Goal: Transaction & Acquisition: Purchase product/service

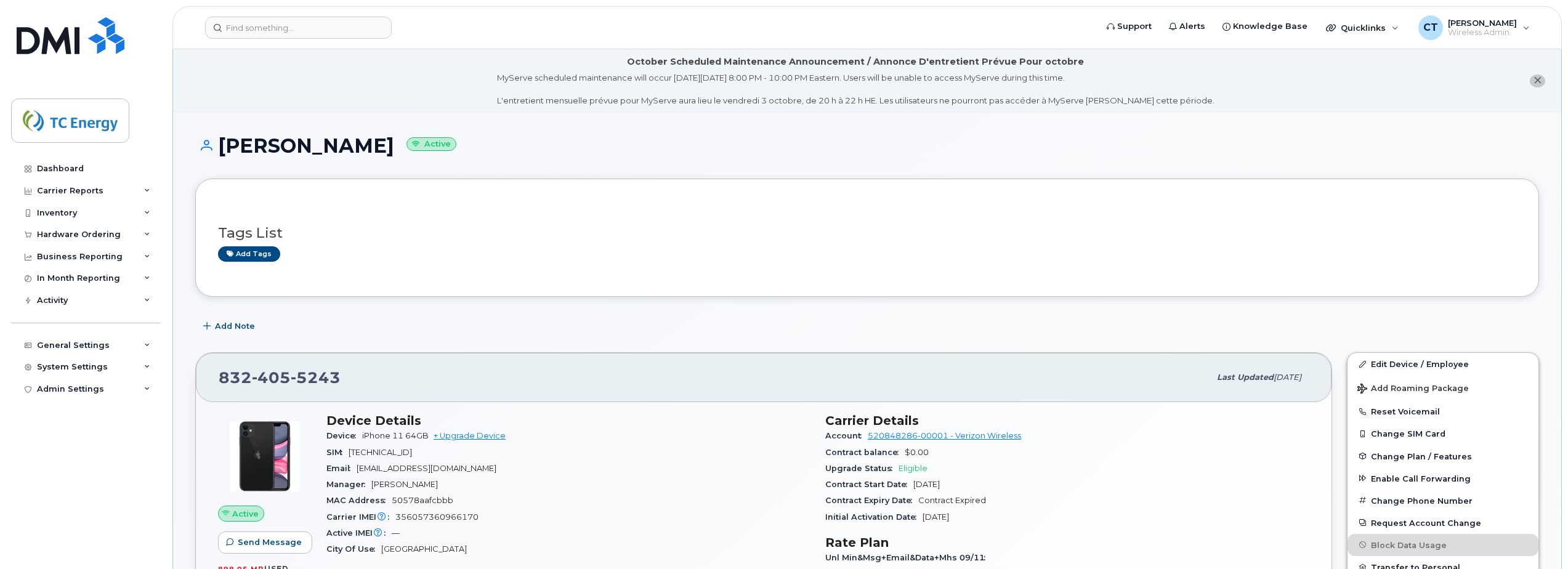
scroll to position [247, 0]
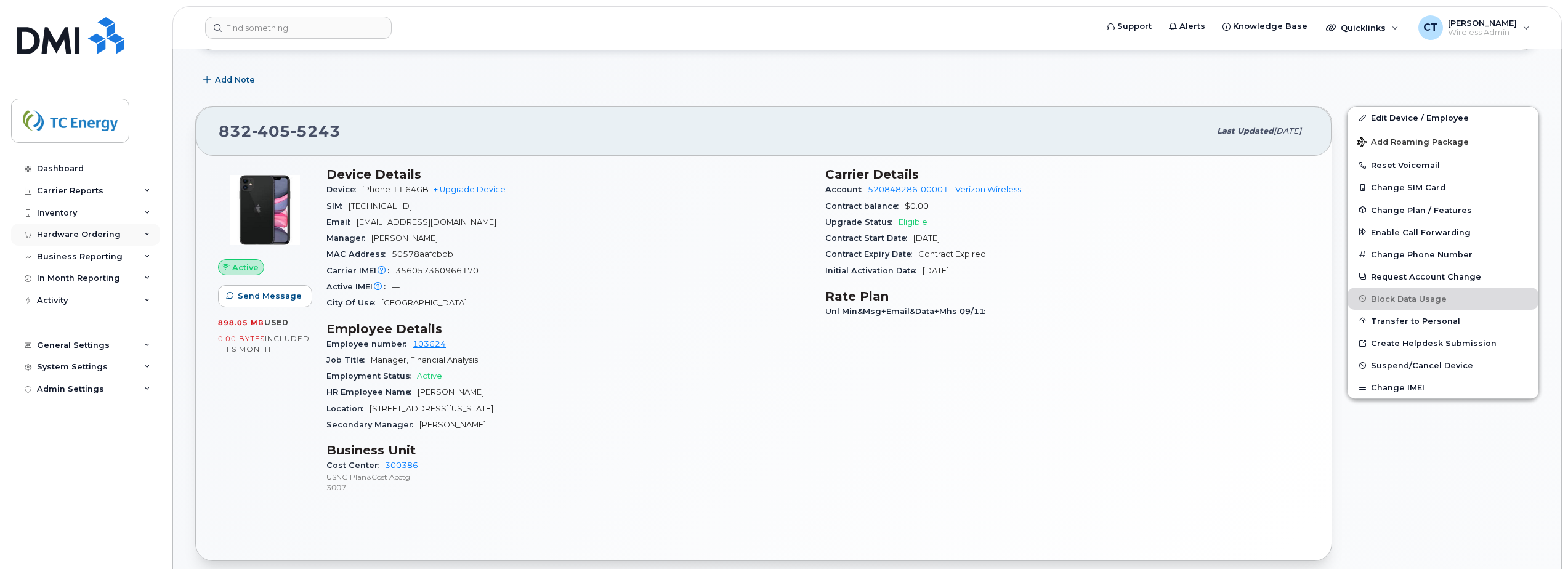
click at [101, 238] on div "Hardware Ordering" at bounding box center [79, 235] width 84 height 10
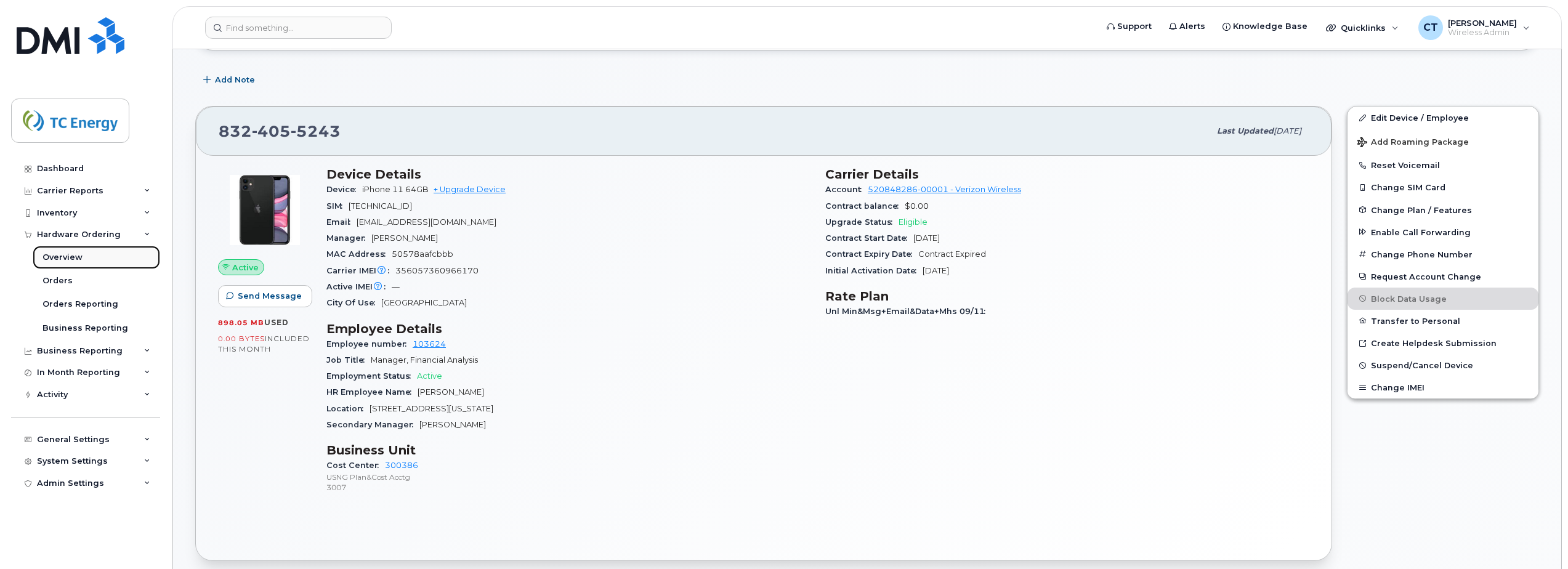
click at [82, 256] on link "Overview" at bounding box center [96, 257] width 127 height 24
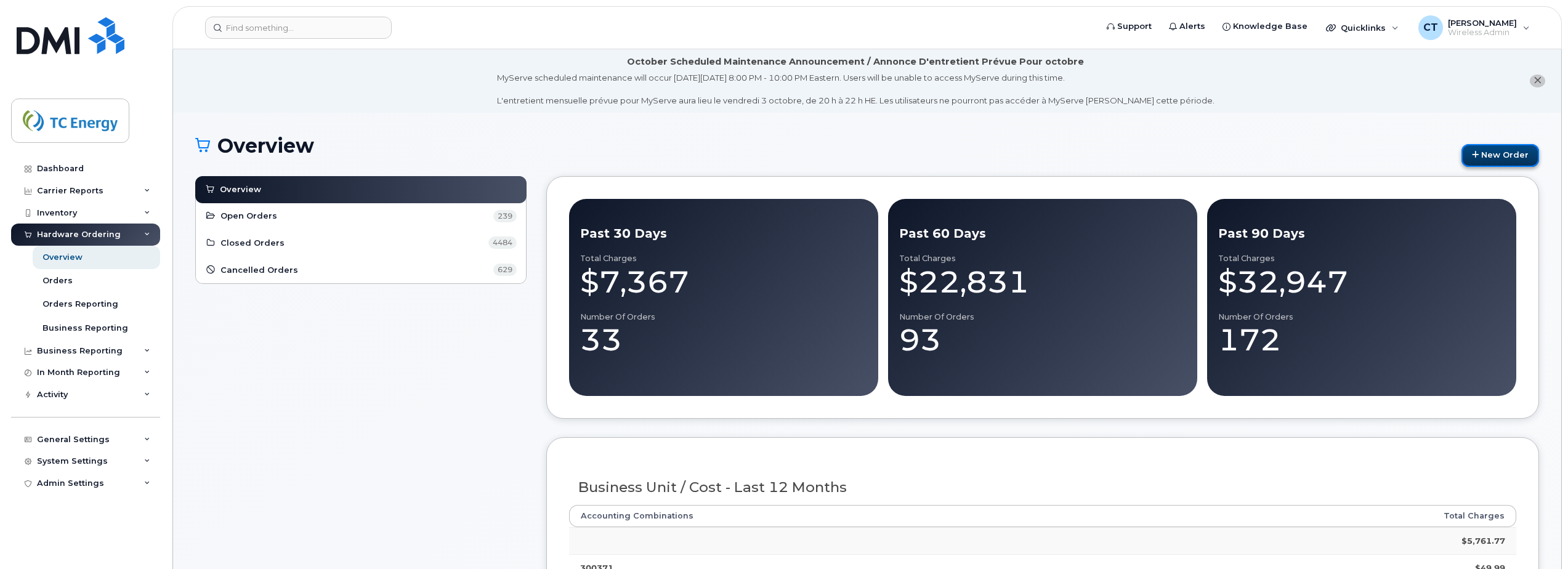
click at [1498, 155] on link "New Order" at bounding box center [1500, 155] width 78 height 23
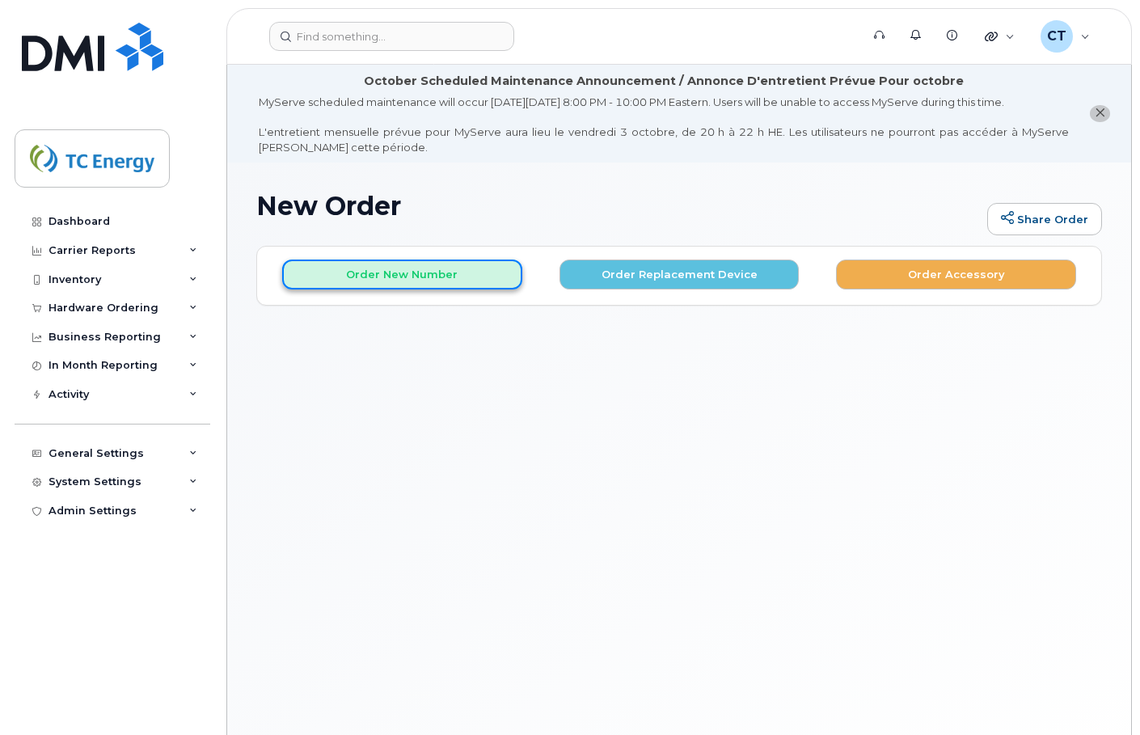
click at [453, 273] on button "Order New Number" at bounding box center [402, 275] width 240 height 30
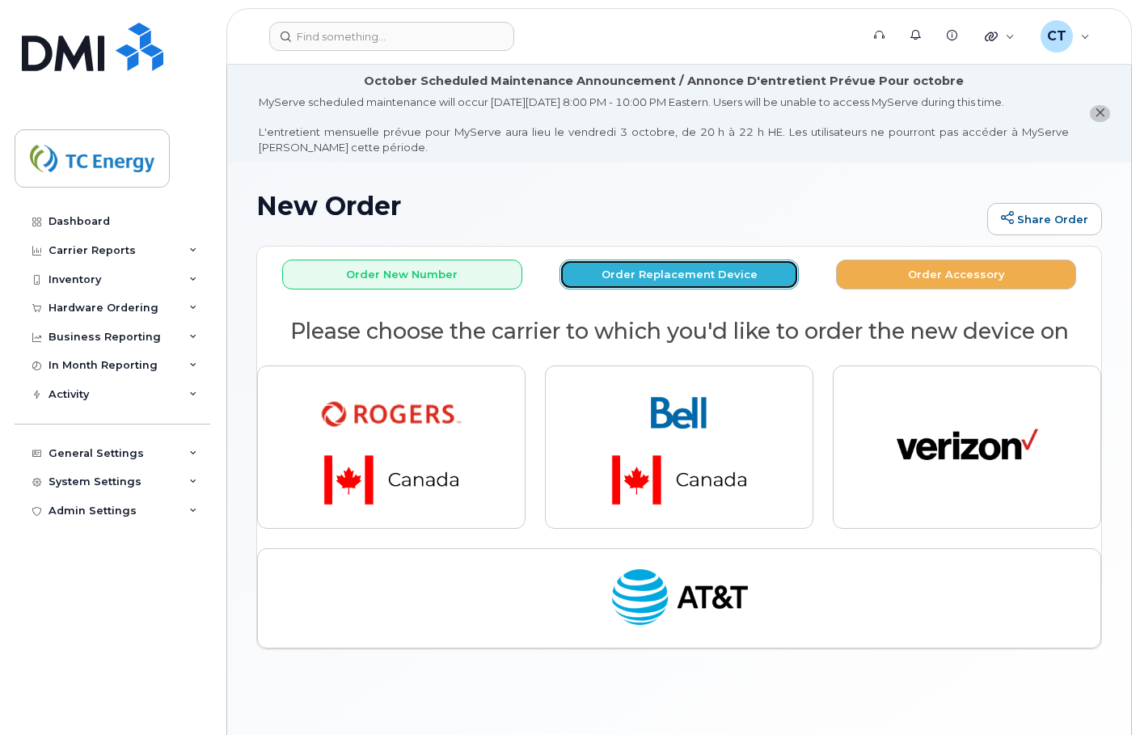
click at [626, 284] on button "Order Replacement Device" at bounding box center [680, 275] width 240 height 30
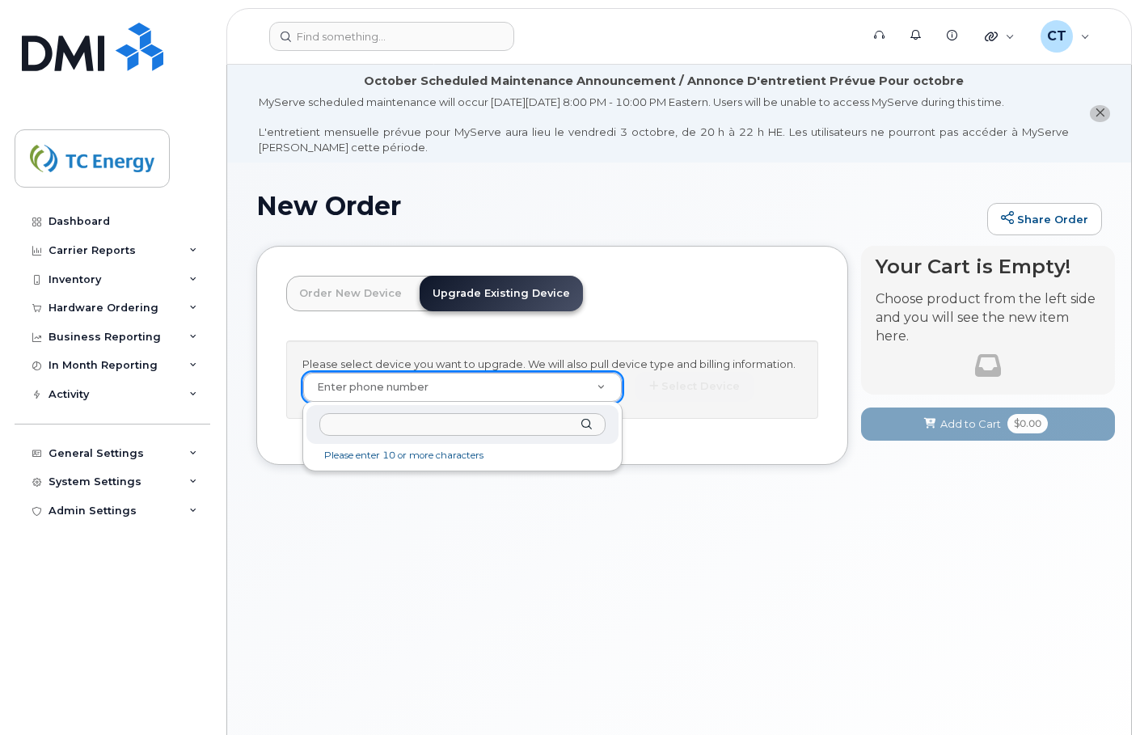
click at [451, 417] on input "text" at bounding box center [462, 424] width 286 height 23
click at [487, 427] on input "text" at bounding box center [462, 424] width 286 height 23
type input "0"
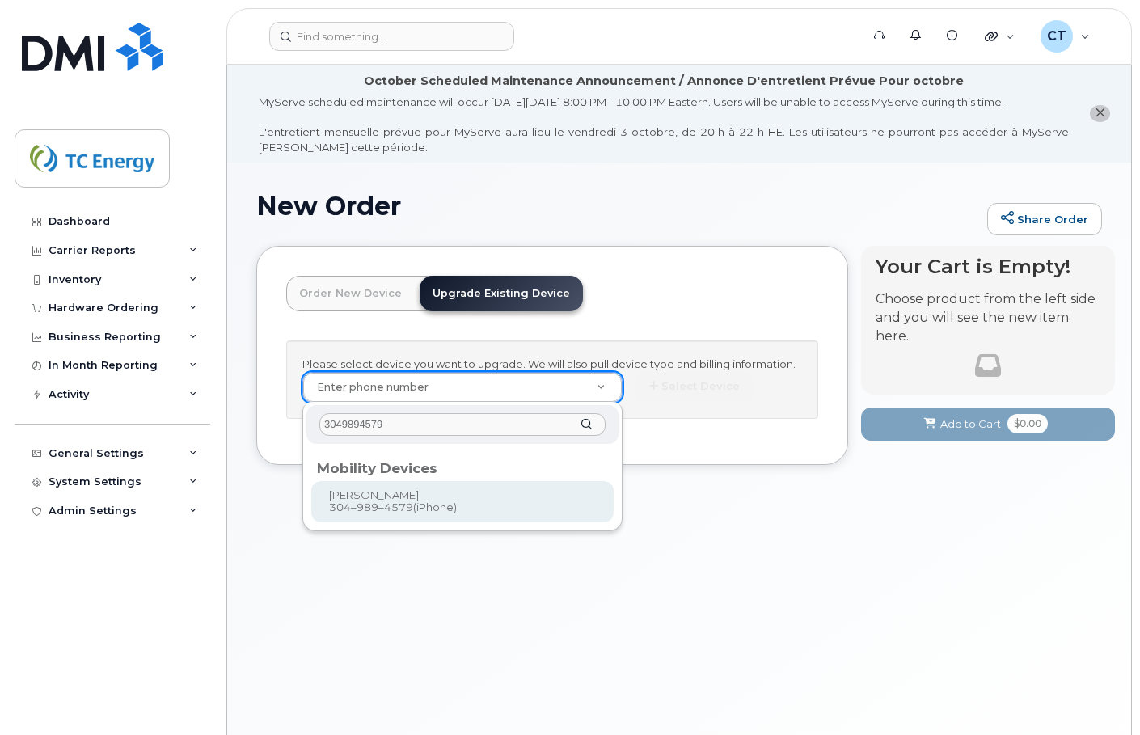
type input "3049894579"
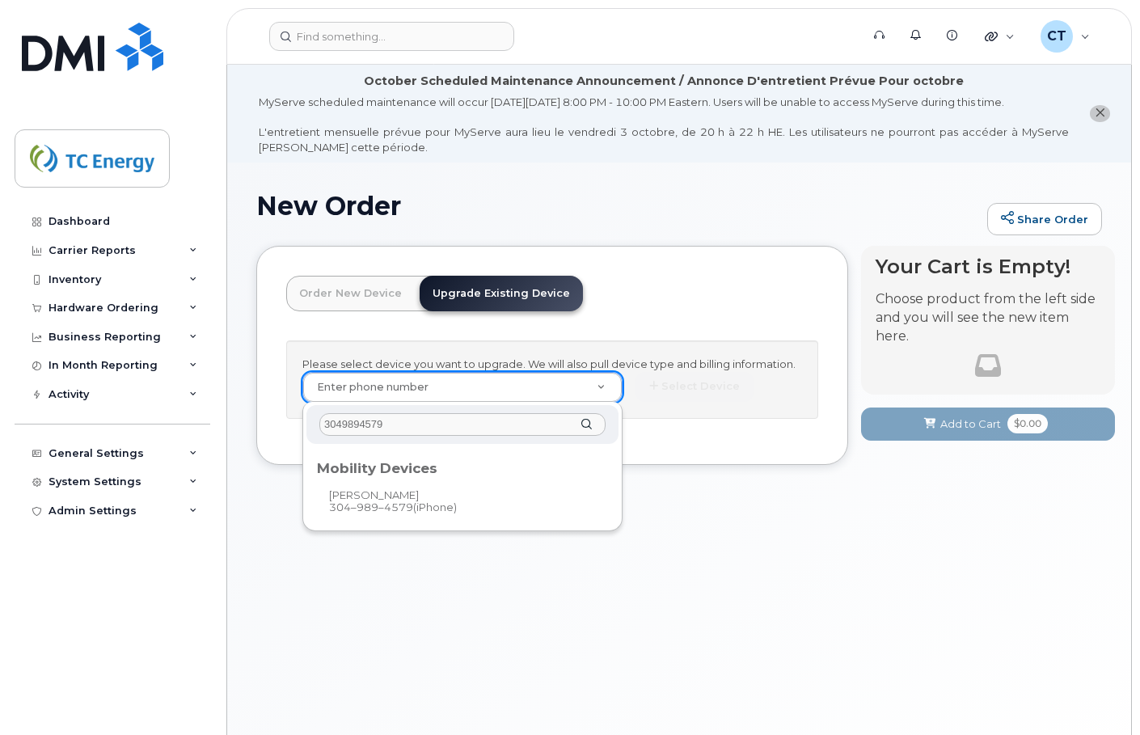
drag, startPoint x: 417, startPoint y: 427, endPoint x: 286, endPoint y: 427, distance: 131.0
click at [286, 427] on body "Support Alerts Knowledge Base Quicklinks Suspend / Cancel Device Change SIM Car…" at bounding box center [570, 420] width 1140 height 841
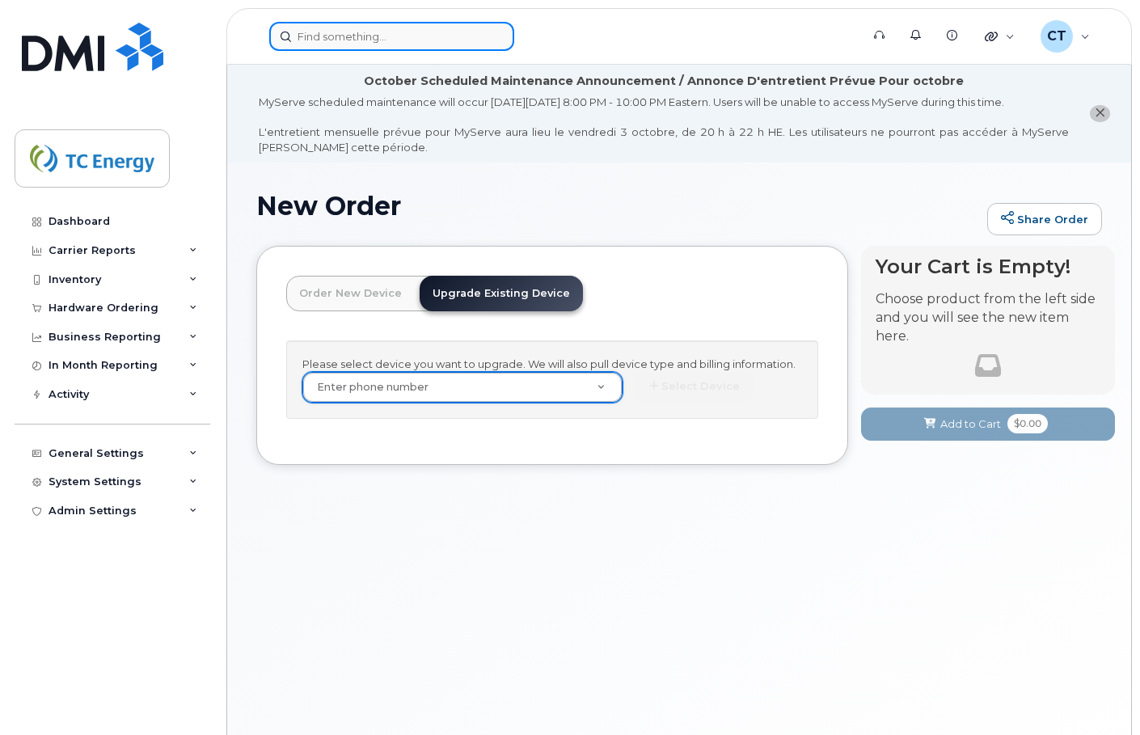
click at [362, 43] on input at bounding box center [391, 36] width 245 height 29
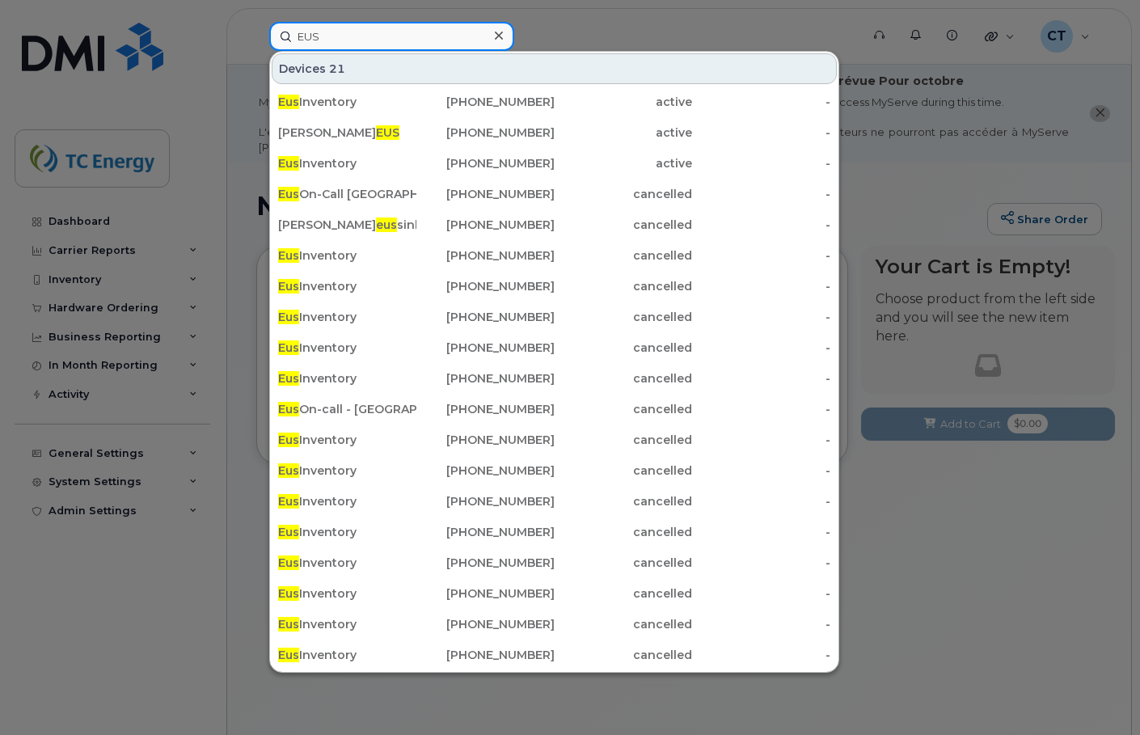
type input "EUS"
click at [590, 35] on div at bounding box center [570, 367] width 1140 height 735
click at [413, 41] on input "EUS" at bounding box center [391, 36] width 245 height 29
click at [567, 25] on div at bounding box center [570, 367] width 1140 height 735
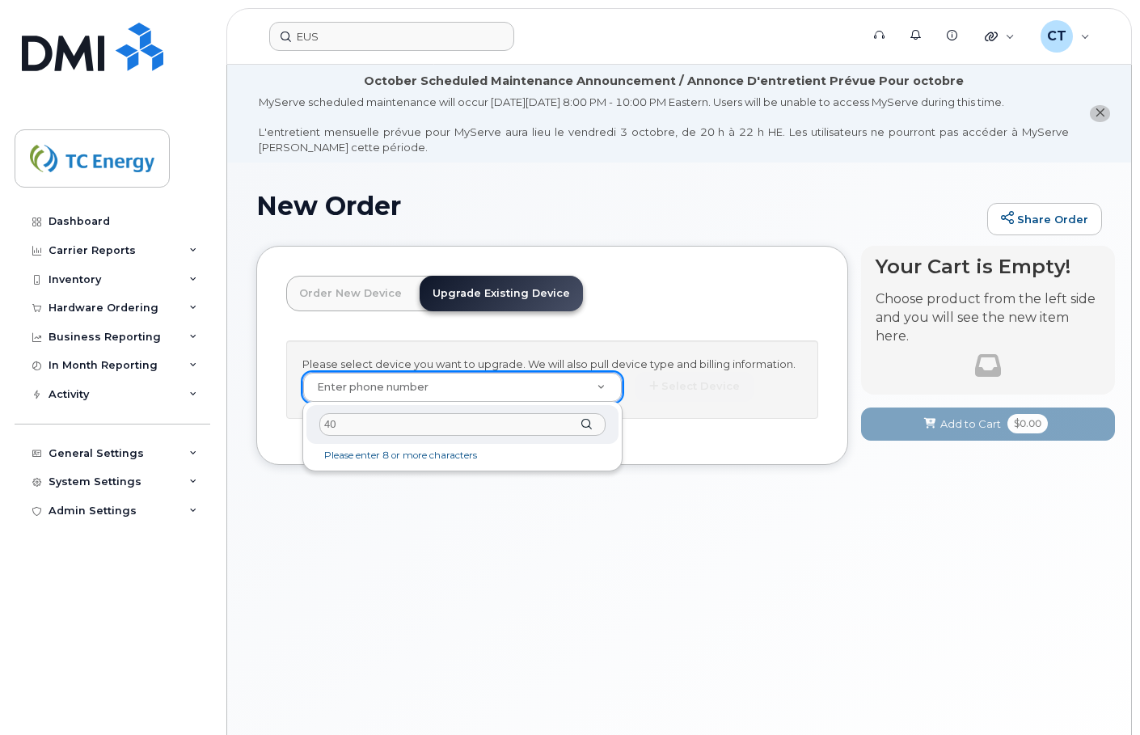
type input "4"
type input "0"
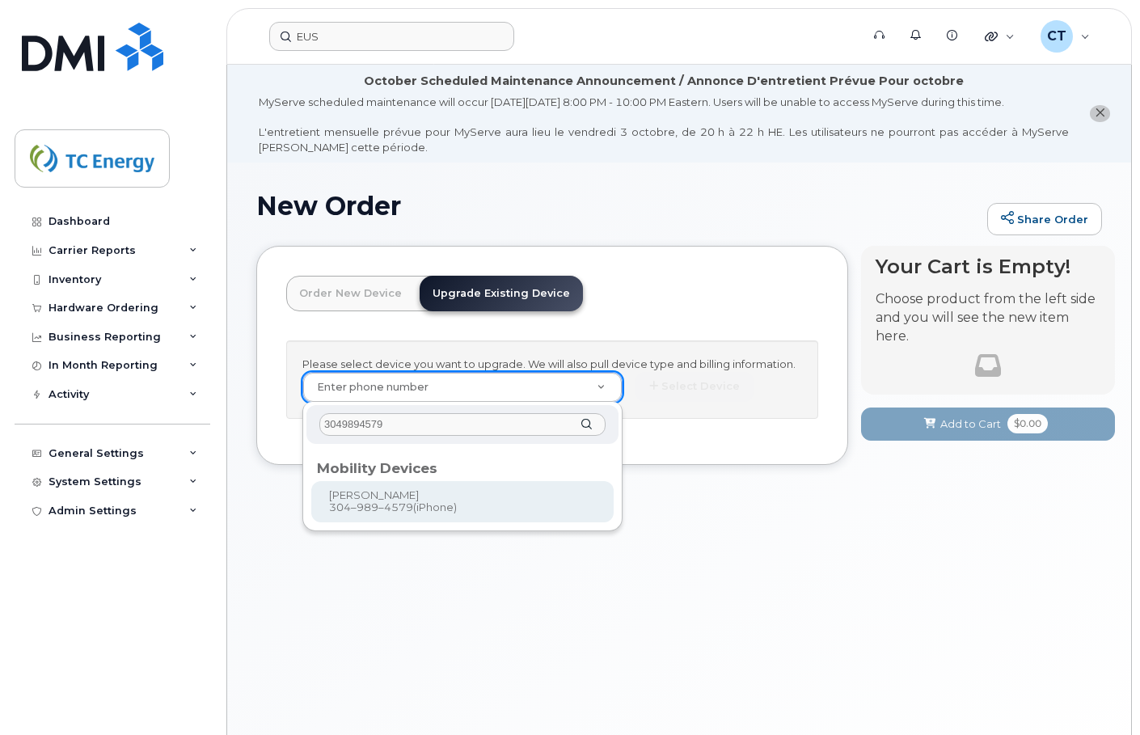
type input "3049894579"
type input "674020"
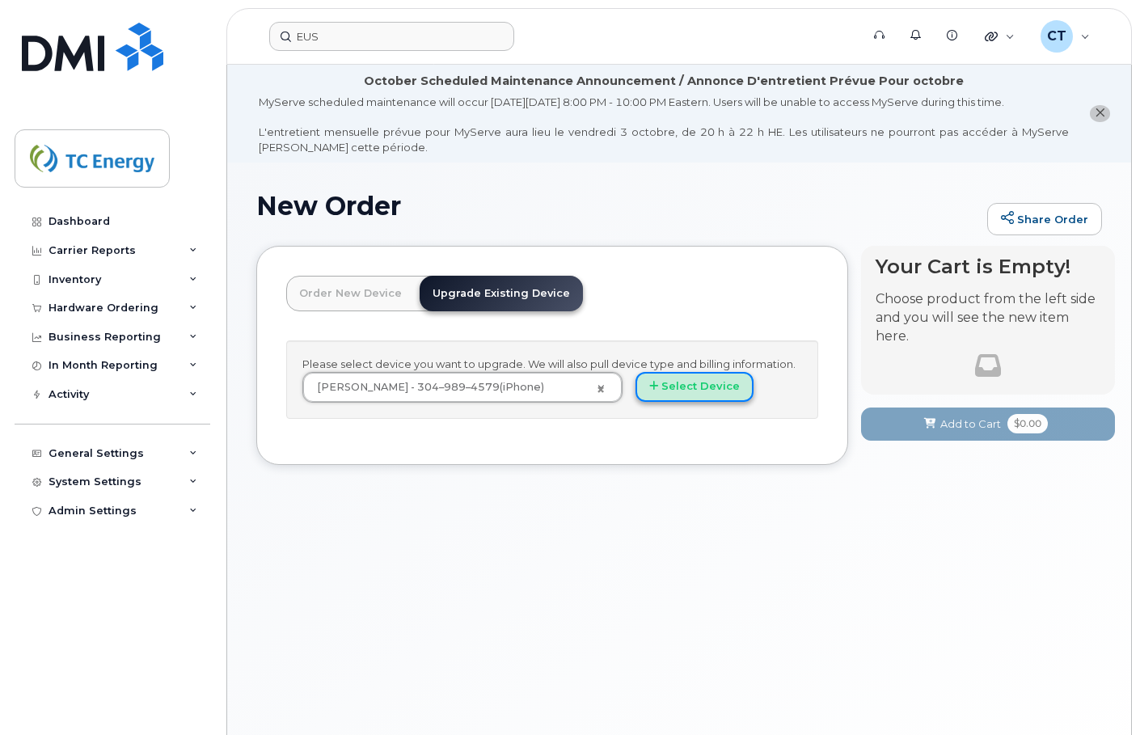
click at [700, 394] on button "Select Device" at bounding box center [695, 387] width 118 height 30
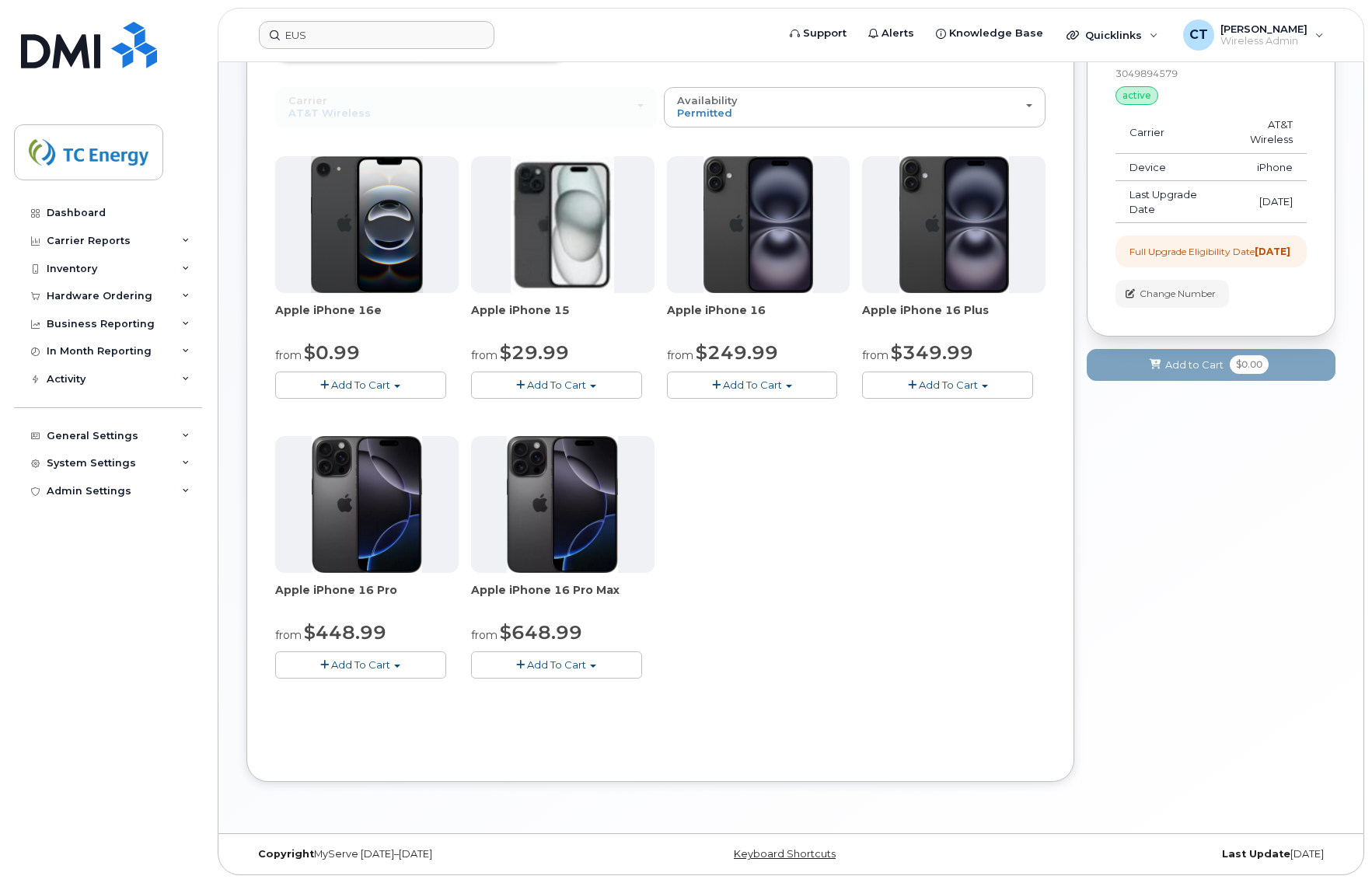
scroll to position [228, 0]
click at [569, 667] on span "Add To Cart" at bounding box center [555, 664] width 59 height 12
click at [564, 690] on link "$648.99 - 2 Year Upgrade (256 GB)" at bounding box center [580, 694] width 211 height 19
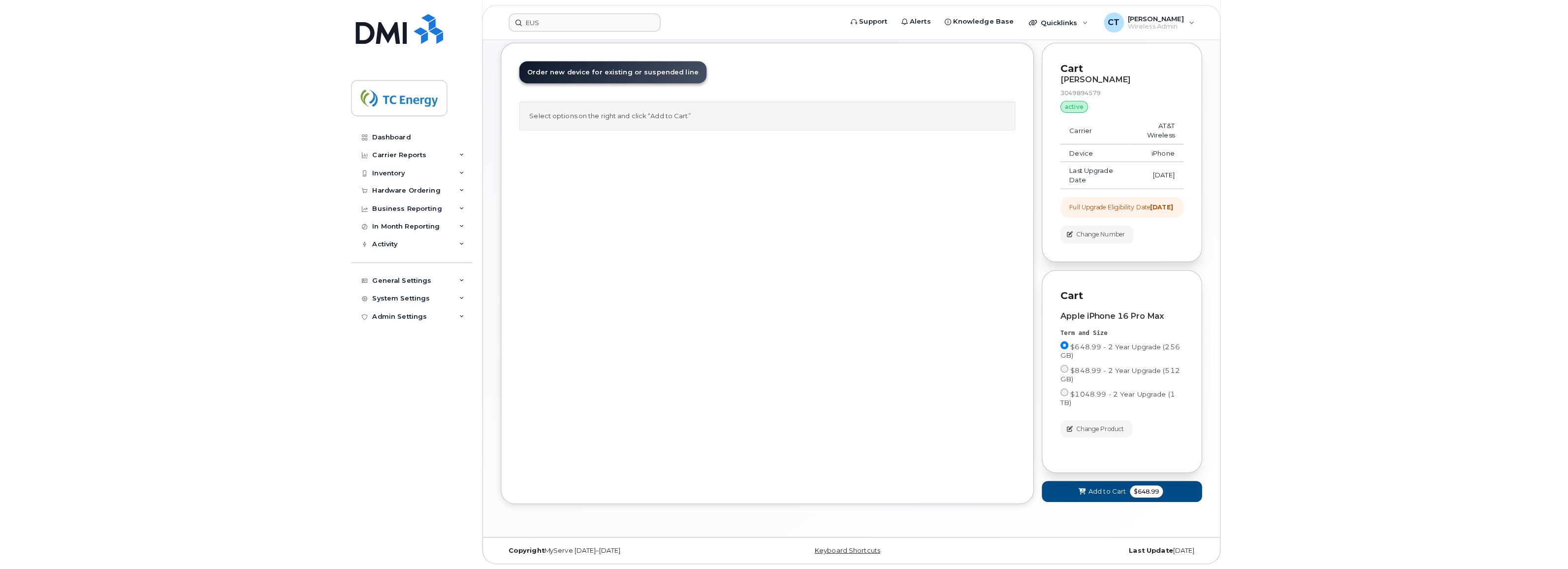
scroll to position [100, 0]
